Goal: Information Seeking & Learning: Learn about a topic

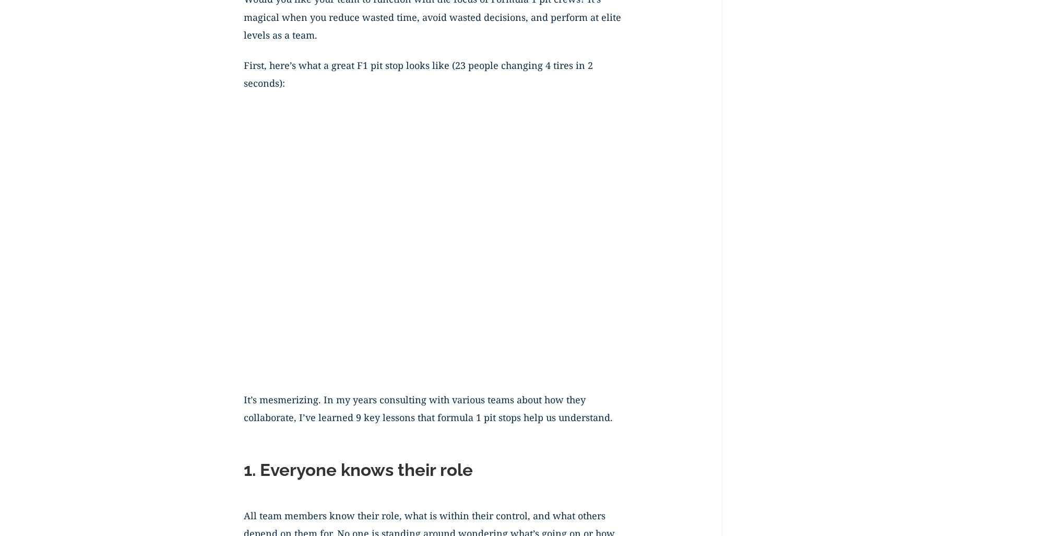
scroll to position [522, 0]
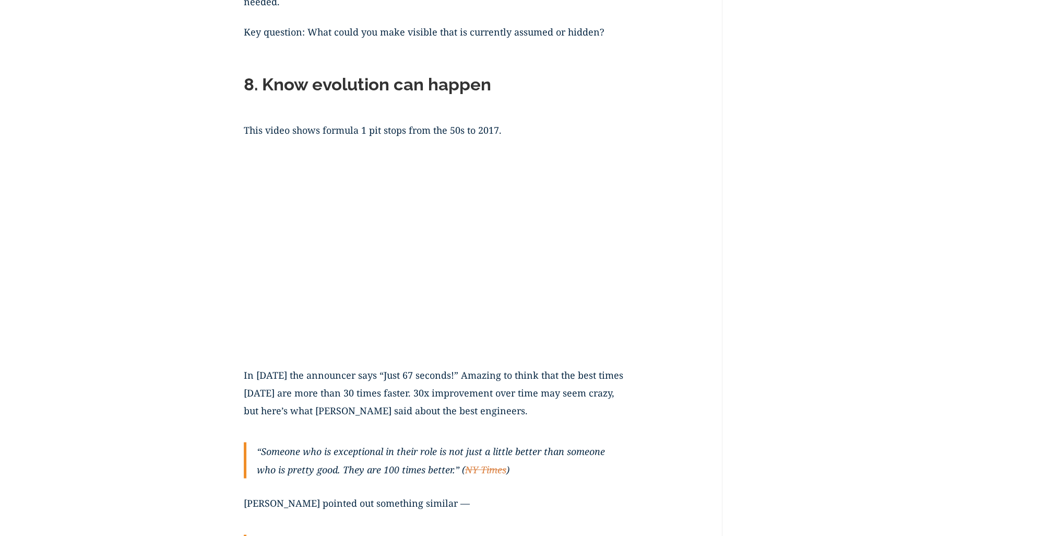
scroll to position [2767, 0]
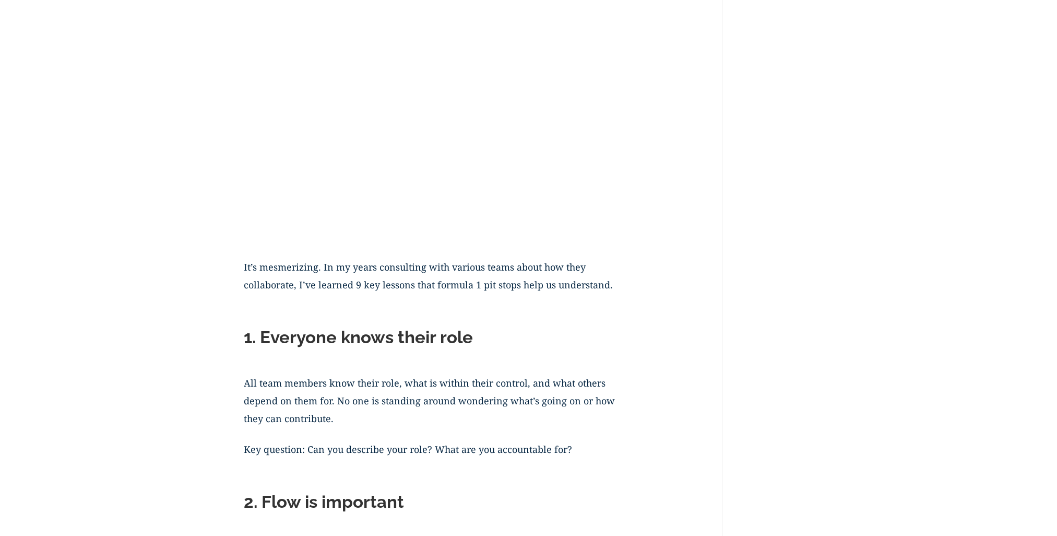
scroll to position [626, 0]
click at [551, 388] on p "All team members know their role, what is within their control, and what others…" at bounding box center [434, 406] width 381 height 66
